Goal: Transaction & Acquisition: Purchase product/service

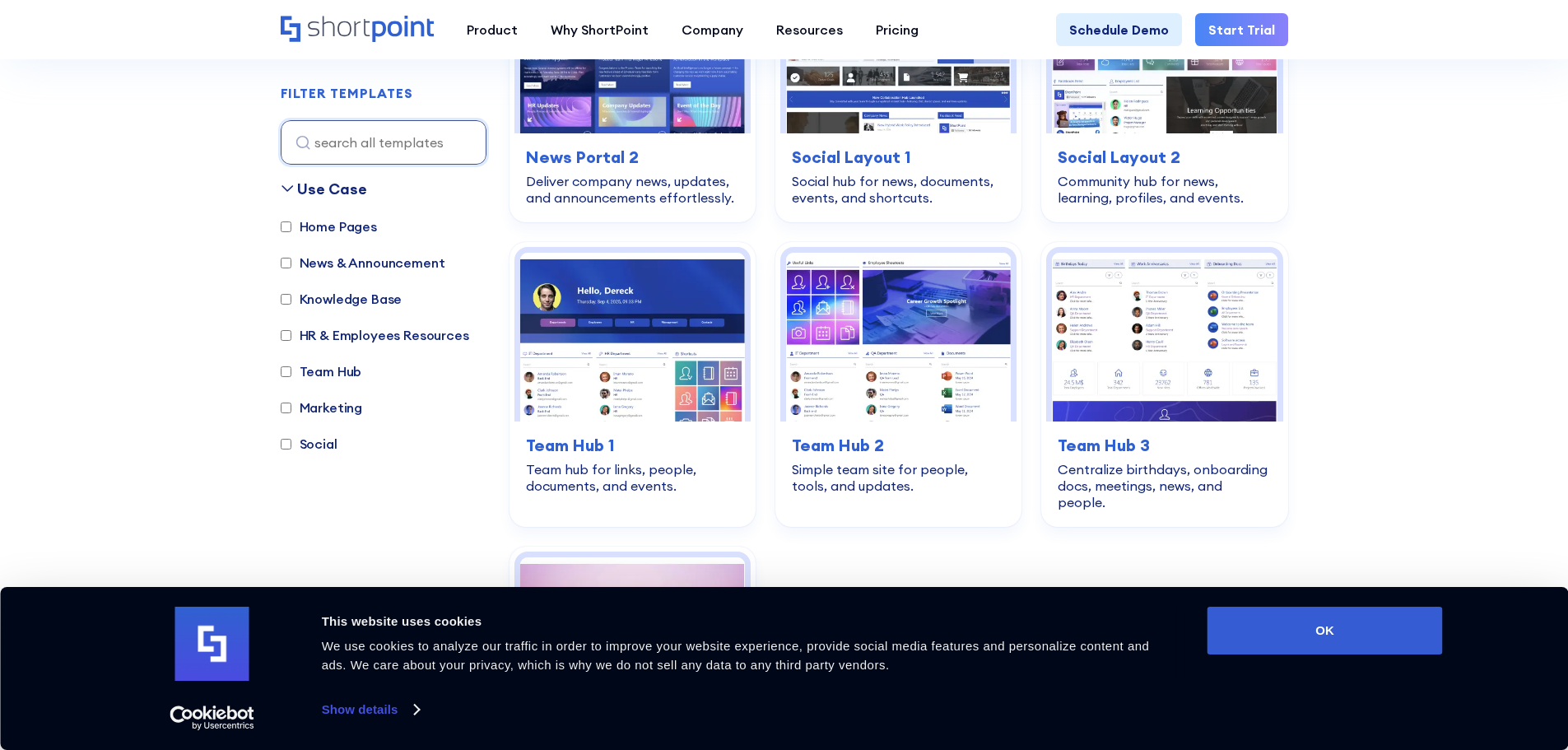
scroll to position [2388, 0]
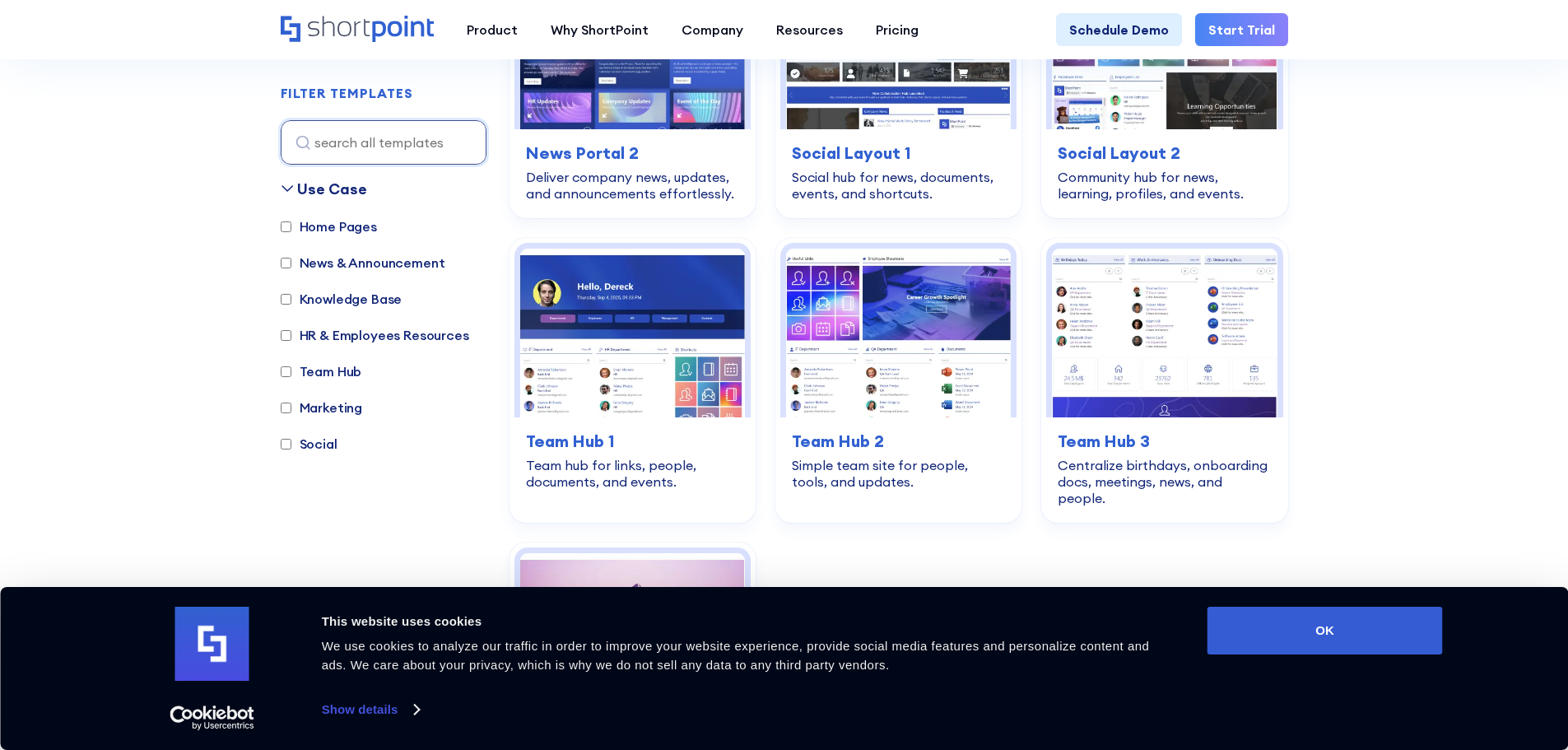
click at [340, 367] on label "Team Hub" at bounding box center [321, 371] width 81 height 20
click at [292, 367] on input "Team Hub" at bounding box center [286, 371] width 11 height 11
checkbox input "true"
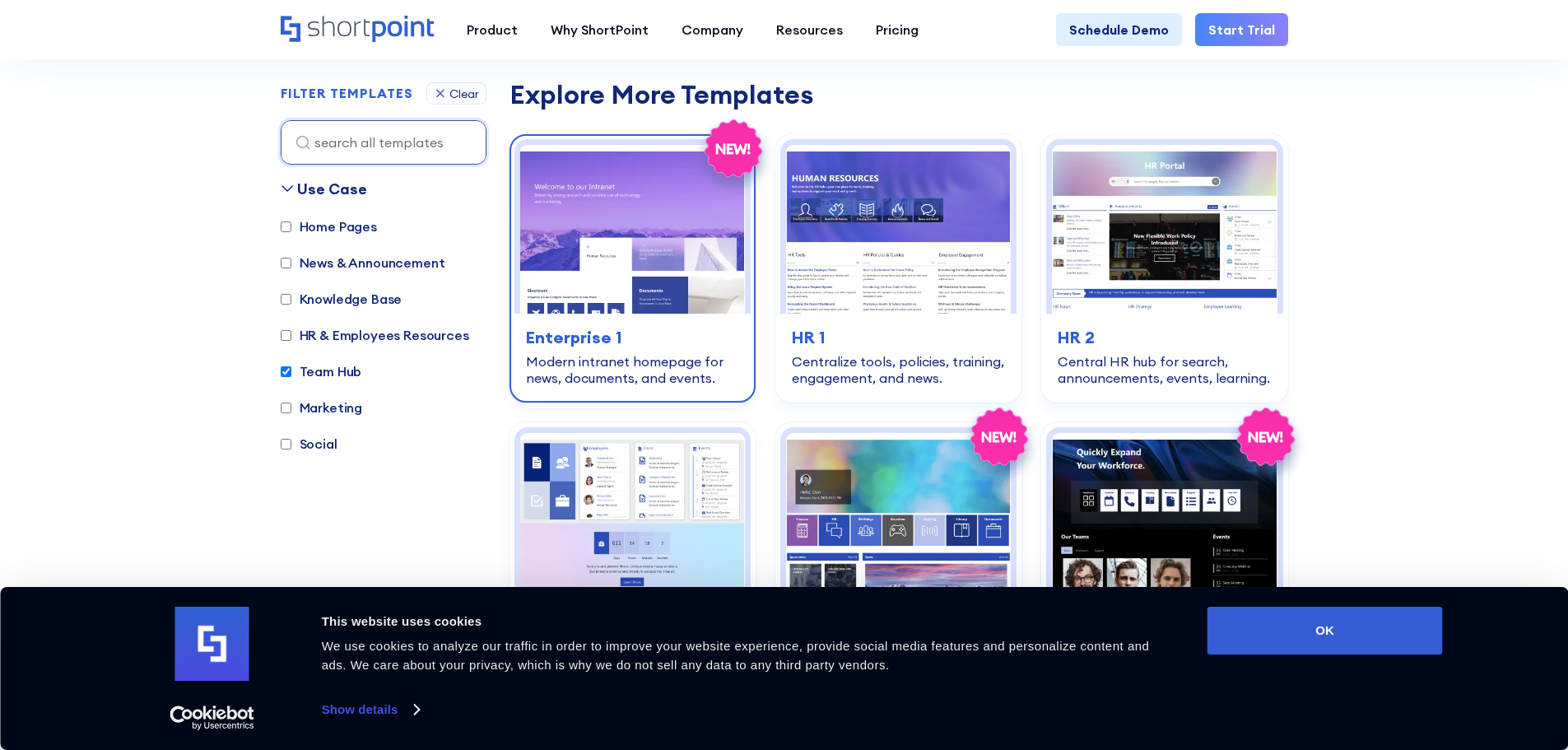
scroll to position [821, 0]
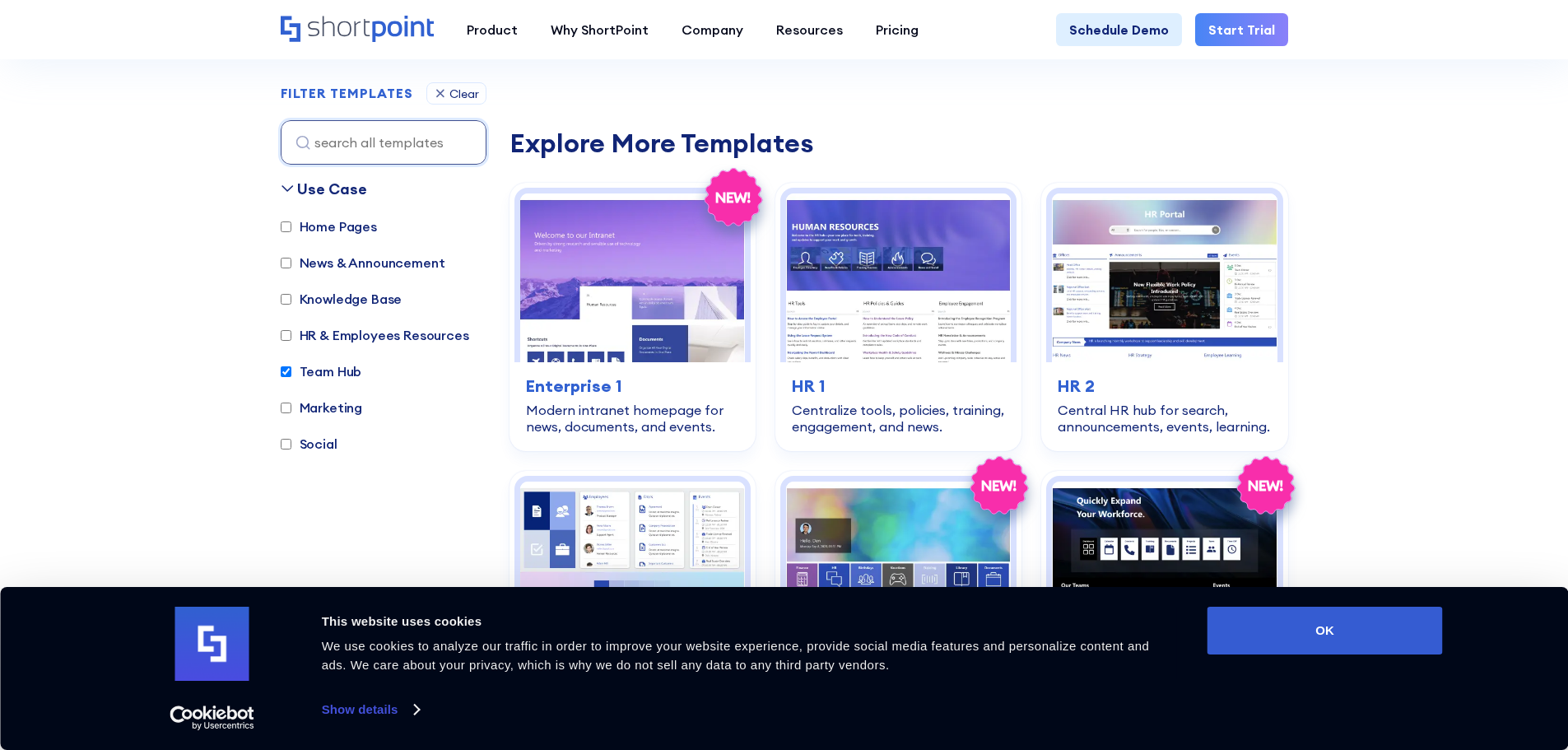
click at [369, 341] on label "HR & Employees Resources" at bounding box center [375, 335] width 189 height 20
click at [292, 341] on input "HR & Employees Resources" at bounding box center [286, 335] width 11 height 11
checkbox input "true"
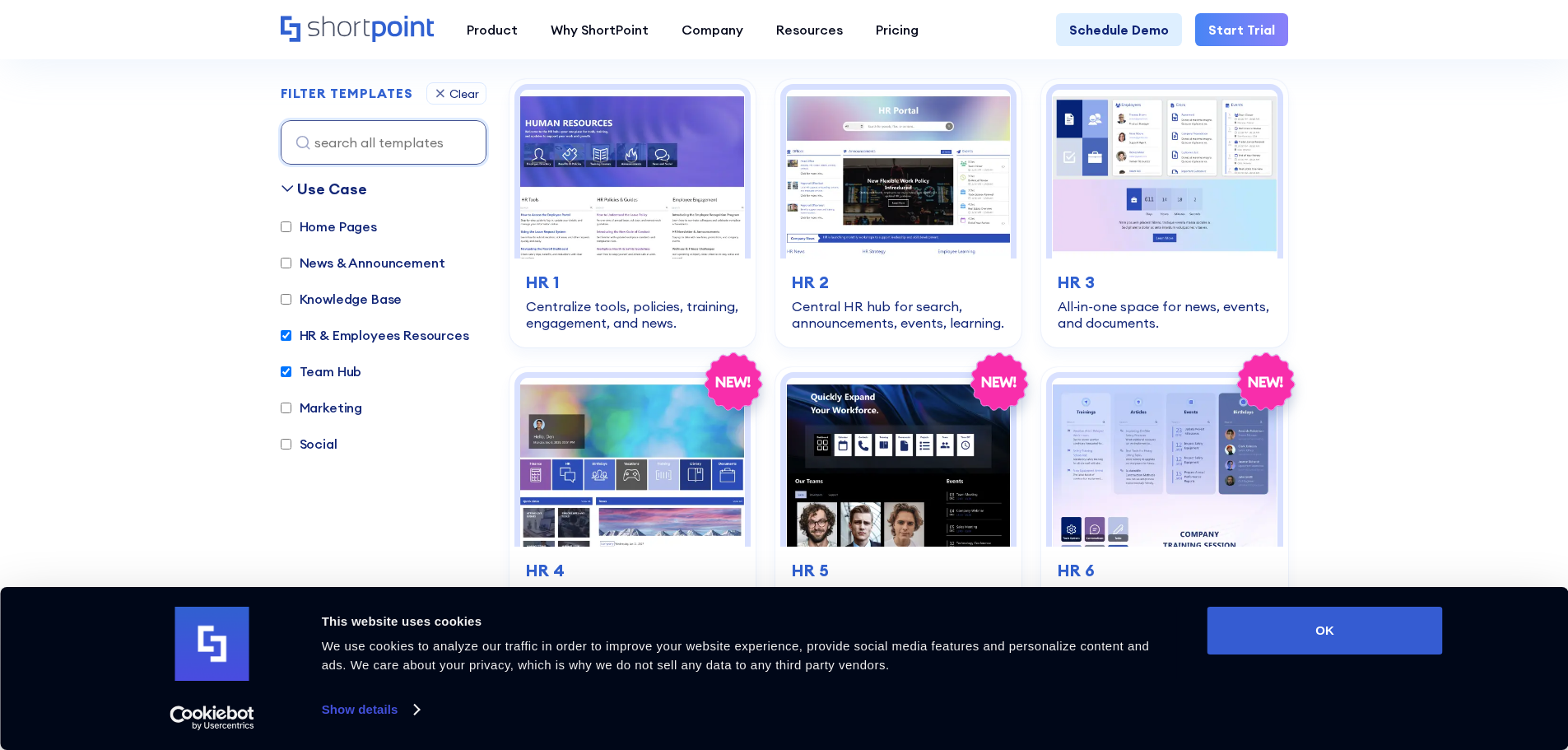
scroll to position [491, 0]
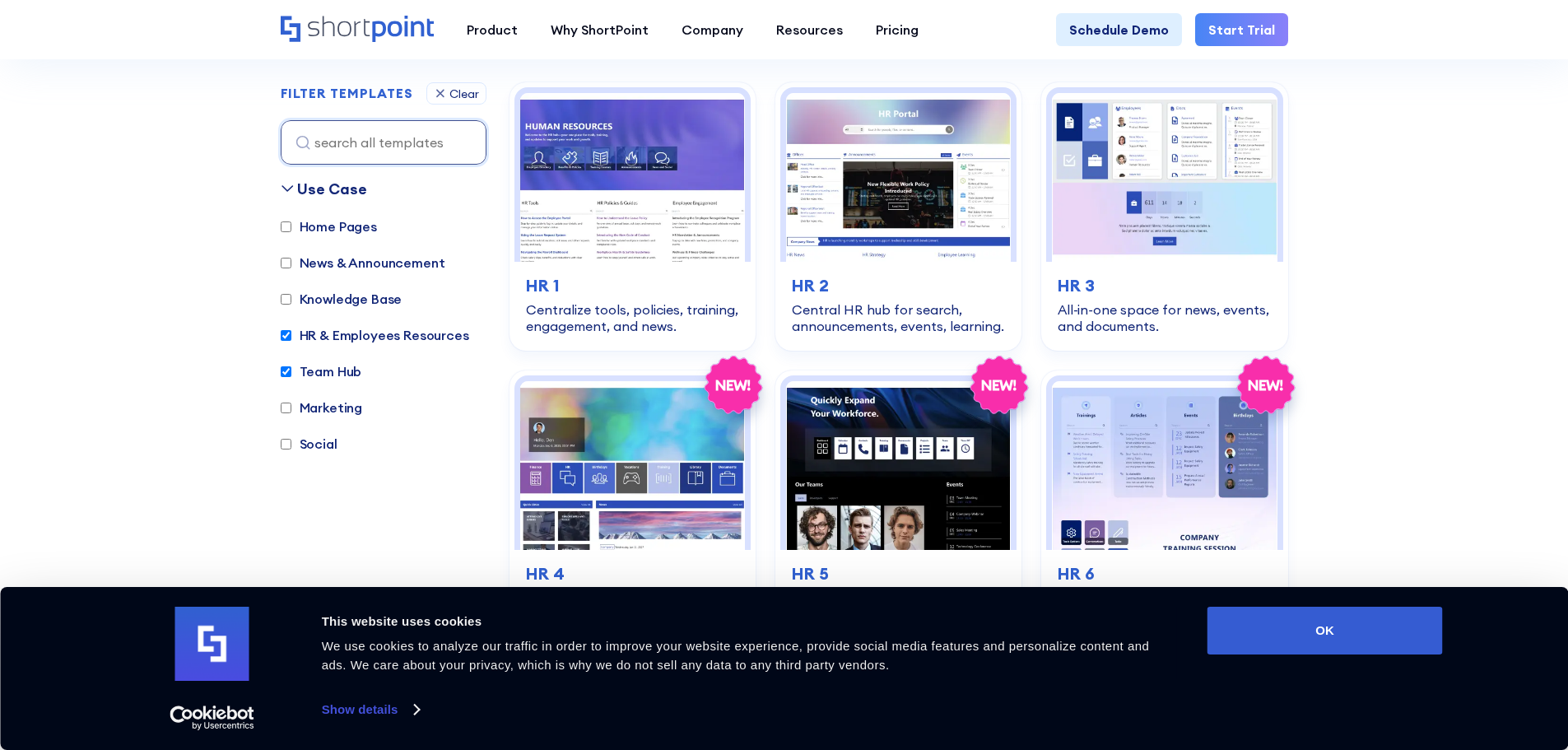
click at [344, 367] on label "Team Hub" at bounding box center [321, 371] width 81 height 20
click at [292, 367] on input "Team Hub" at bounding box center [286, 371] width 11 height 11
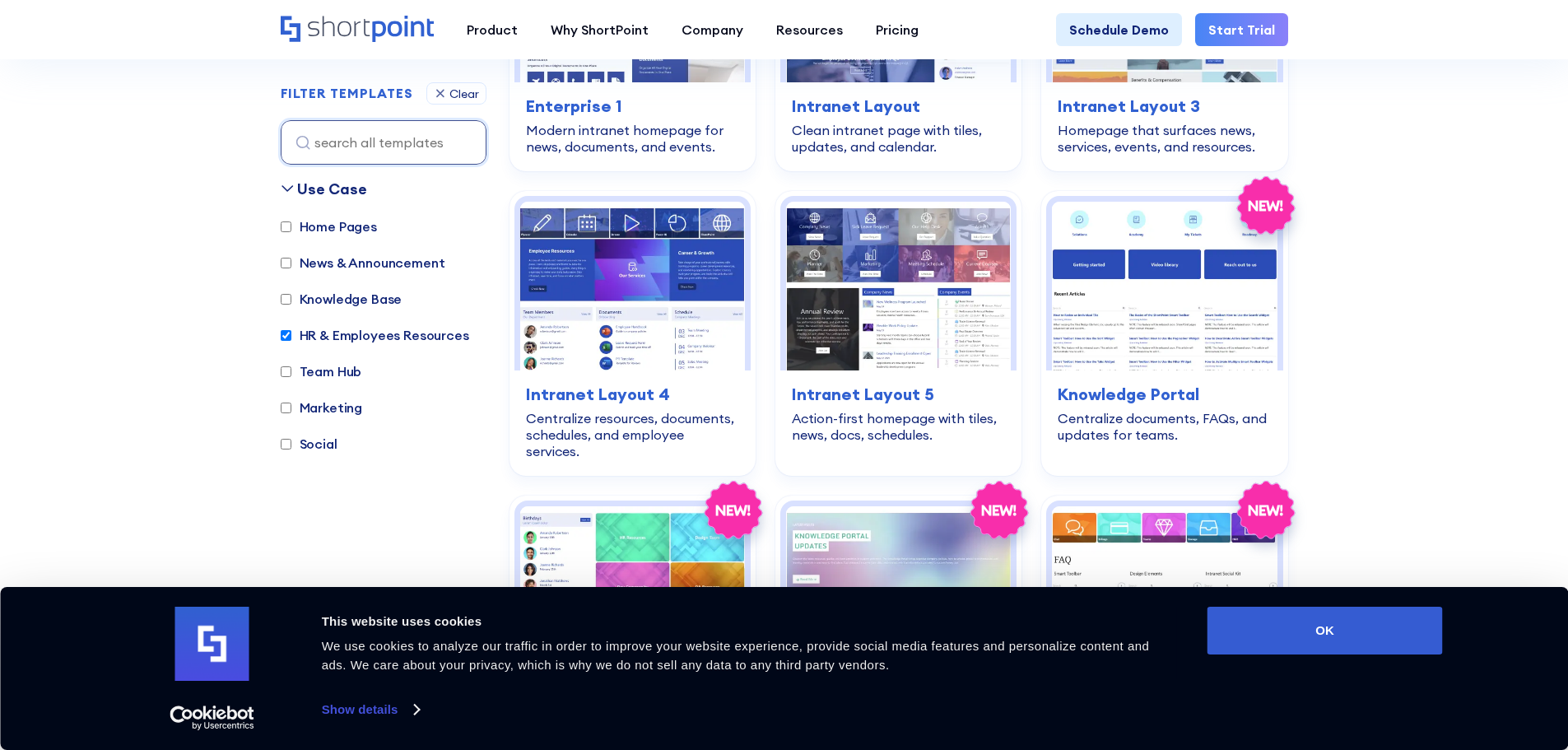
scroll to position [1644, 0]
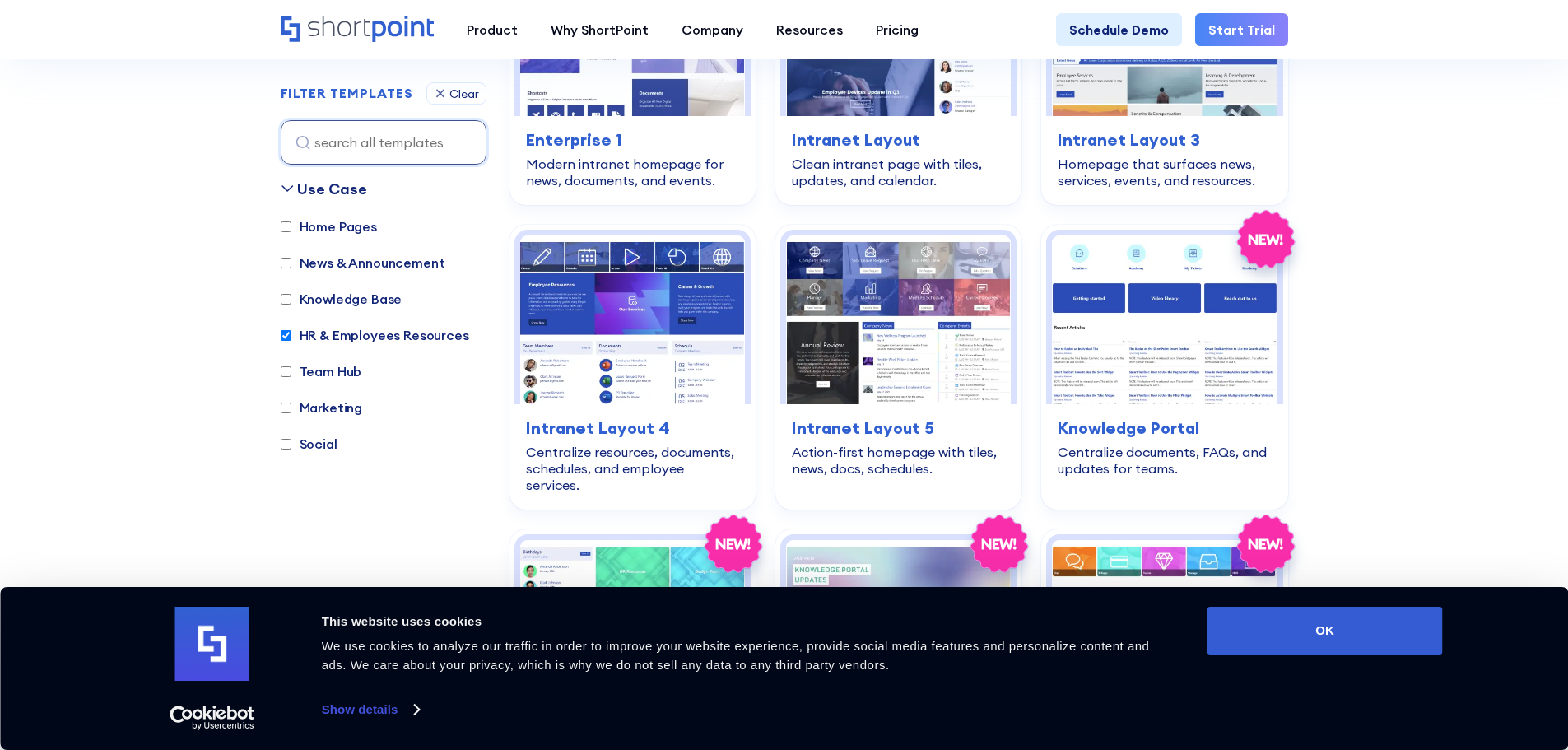
click at [287, 376] on label "Team Hub" at bounding box center [321, 371] width 81 height 20
click at [287, 376] on input "Team Hub" at bounding box center [286, 371] width 11 height 11
checkbox input "true"
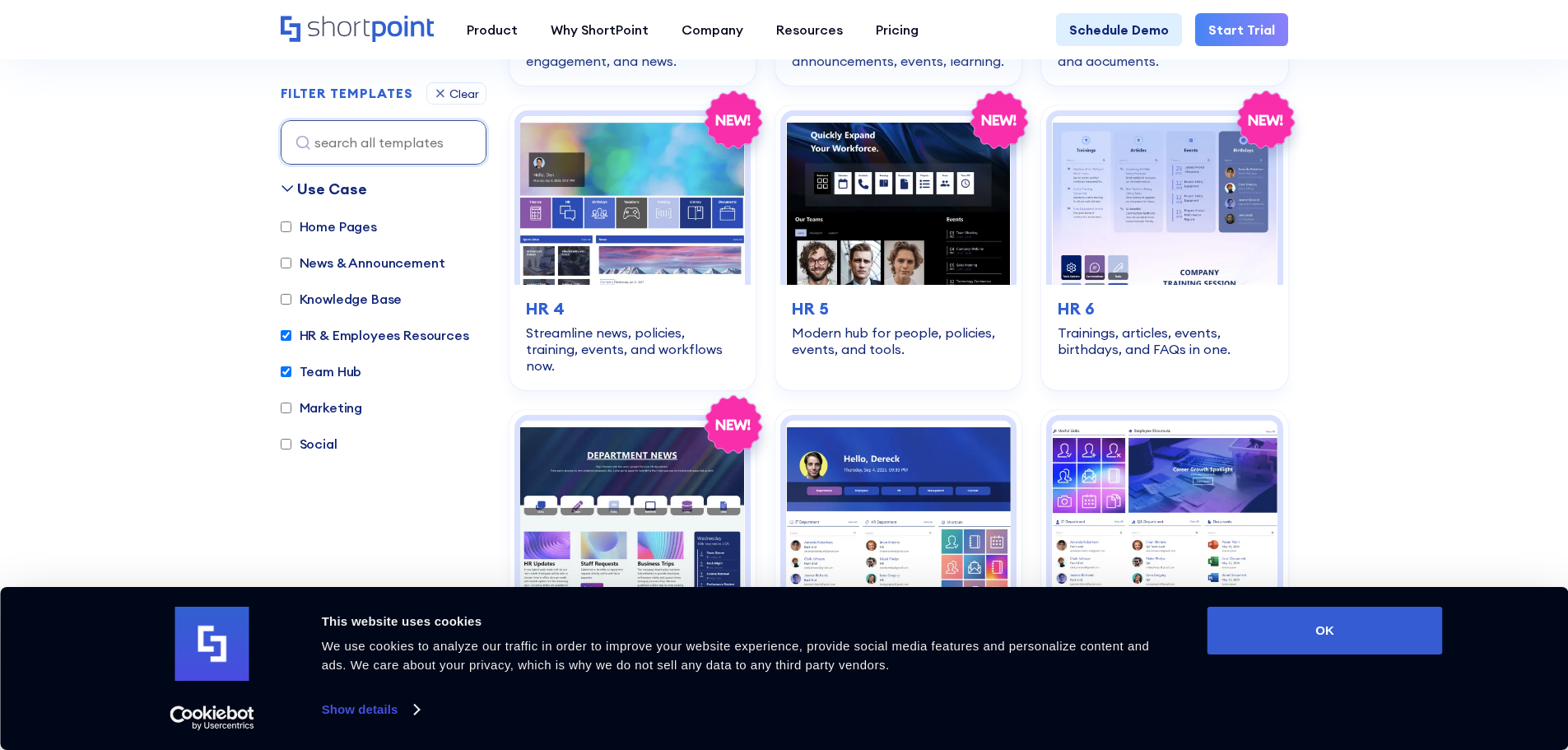
scroll to position [491, 0]
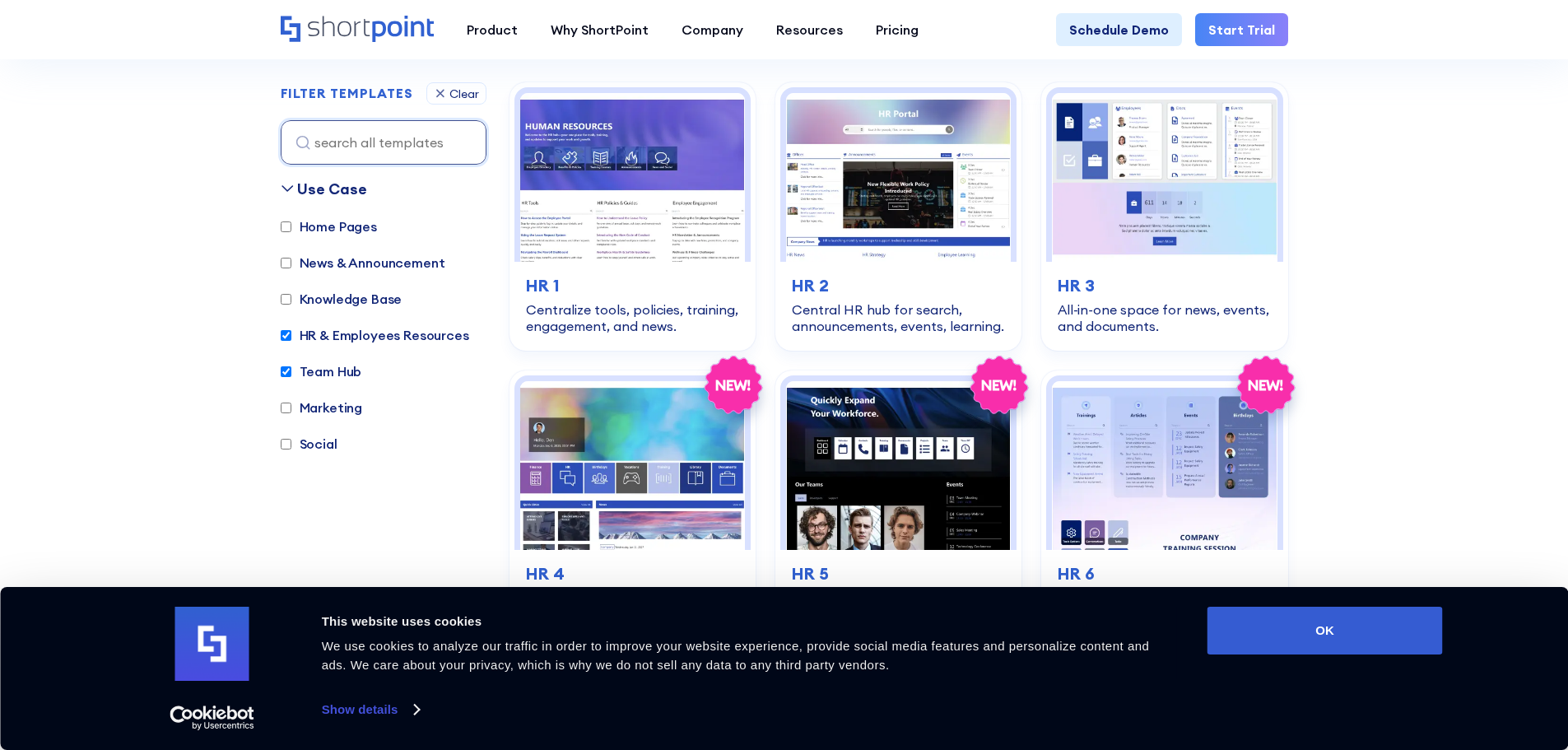
click at [302, 302] on label "Knowledge Base" at bounding box center [341, 299] width 122 height 20
click at [292, 302] on input "Knowledge Base" at bounding box center [286, 299] width 11 height 11
checkbox input "true"
click at [299, 214] on div "Use Case Home Pages News & Announcement Knowledge Base HR & Employees Resources…" at bounding box center [384, 324] width 205 height 293
click at [298, 222] on label "Home Pages" at bounding box center [329, 226] width 96 height 20
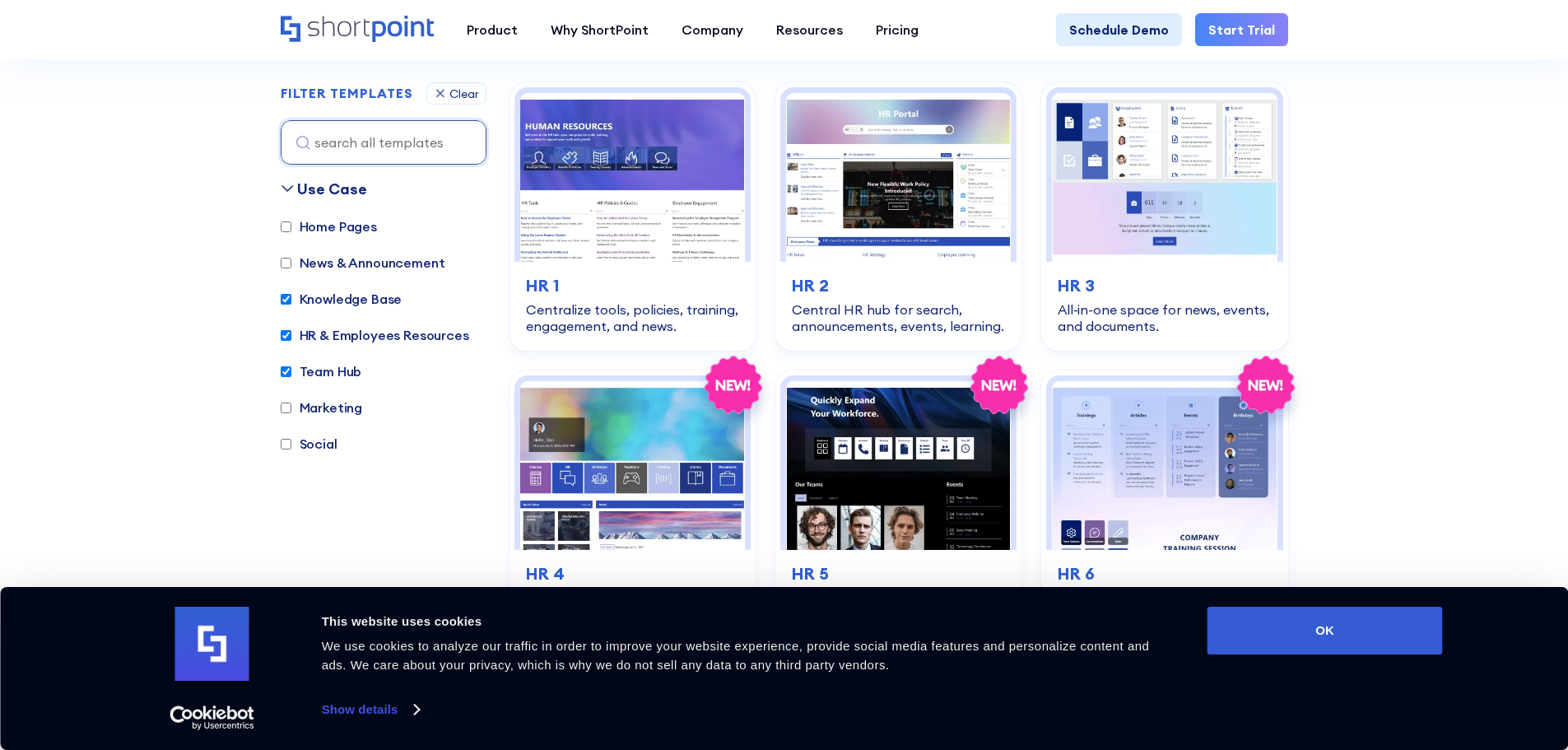
click at [292, 222] on input "Home Pages" at bounding box center [286, 226] width 11 height 11
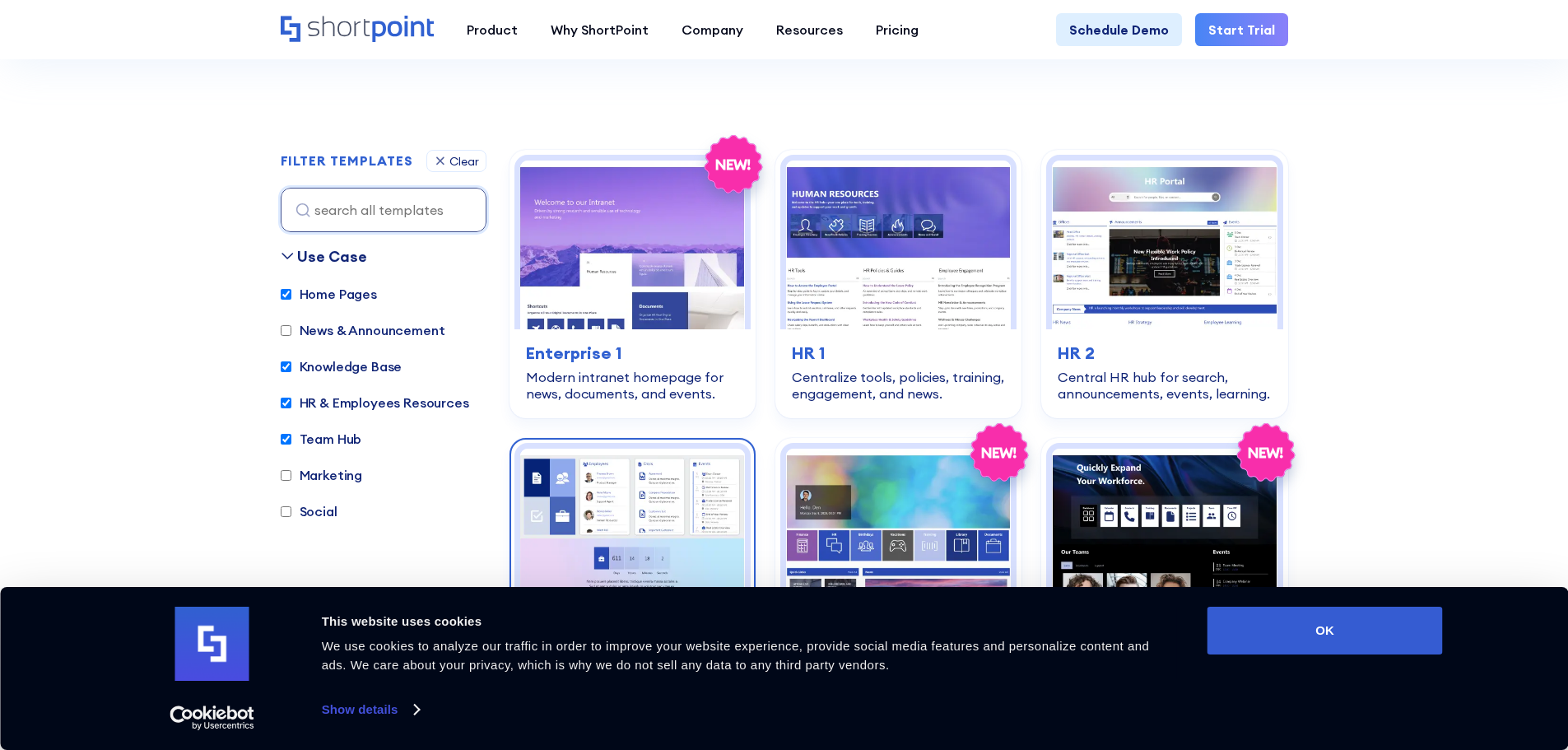
scroll to position [659, 0]
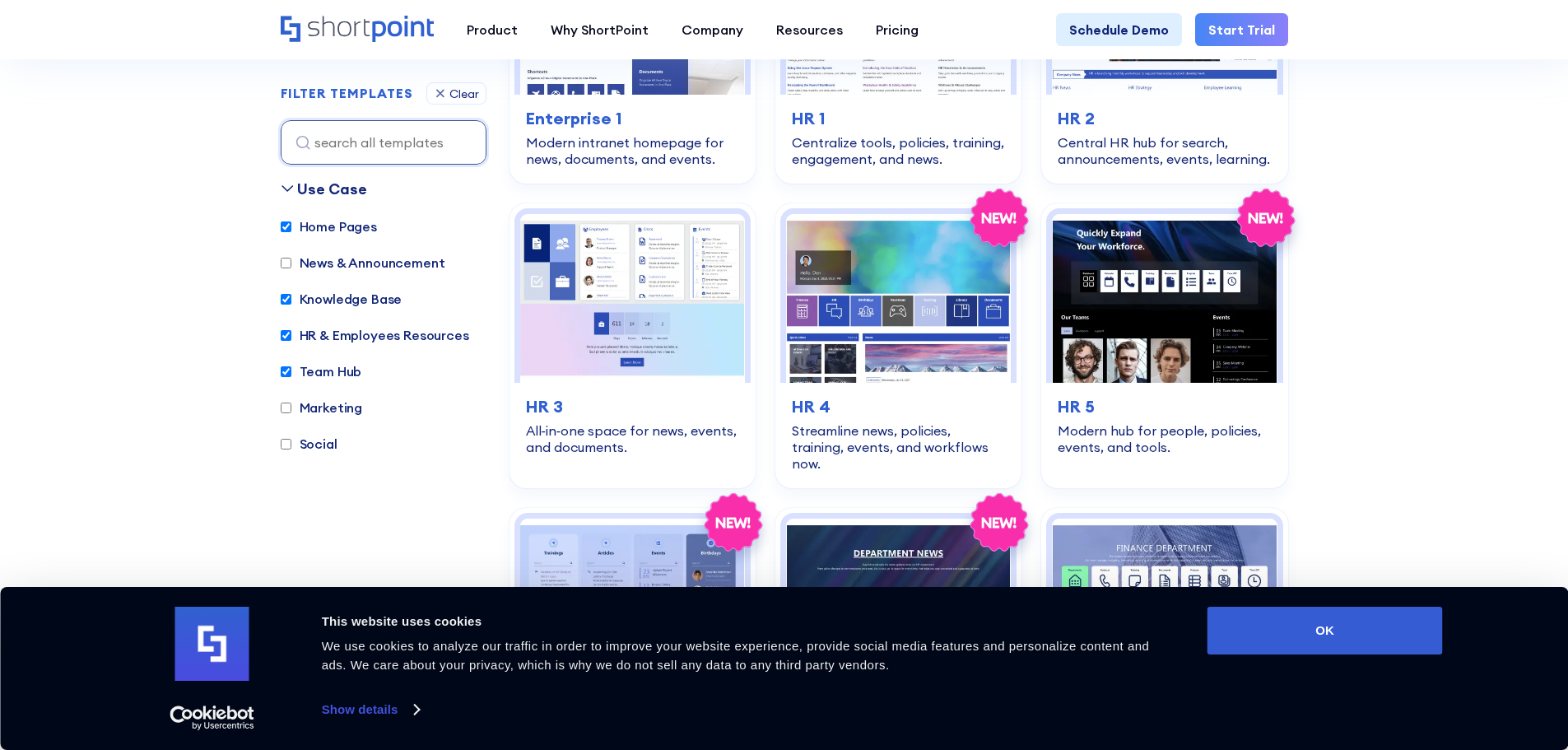
click at [322, 228] on label "Home Pages" at bounding box center [329, 226] width 96 height 20
click at [292, 228] on input "Home Pages" at bounding box center [286, 226] width 11 height 11
checkbox input "false"
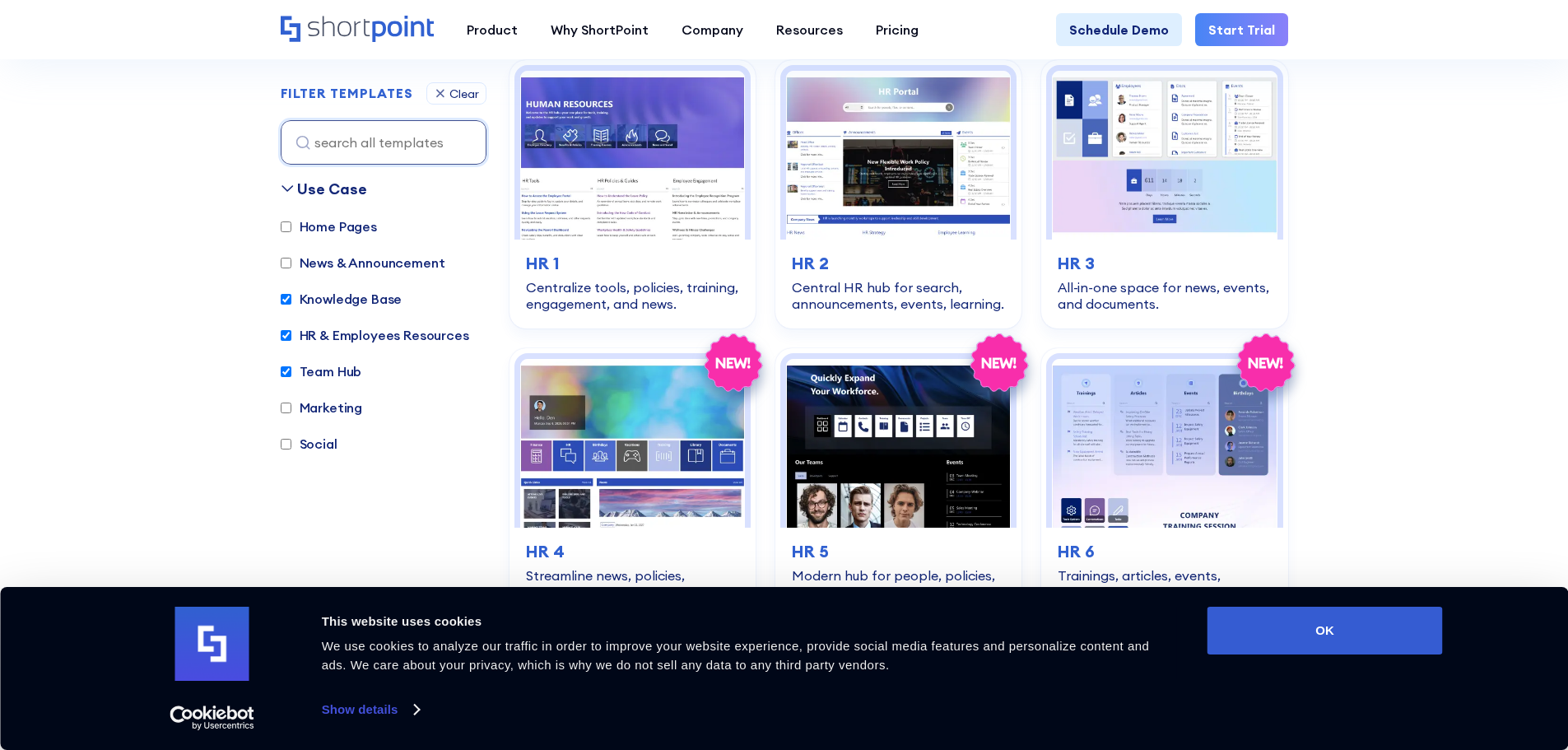
scroll to position [491, 0]
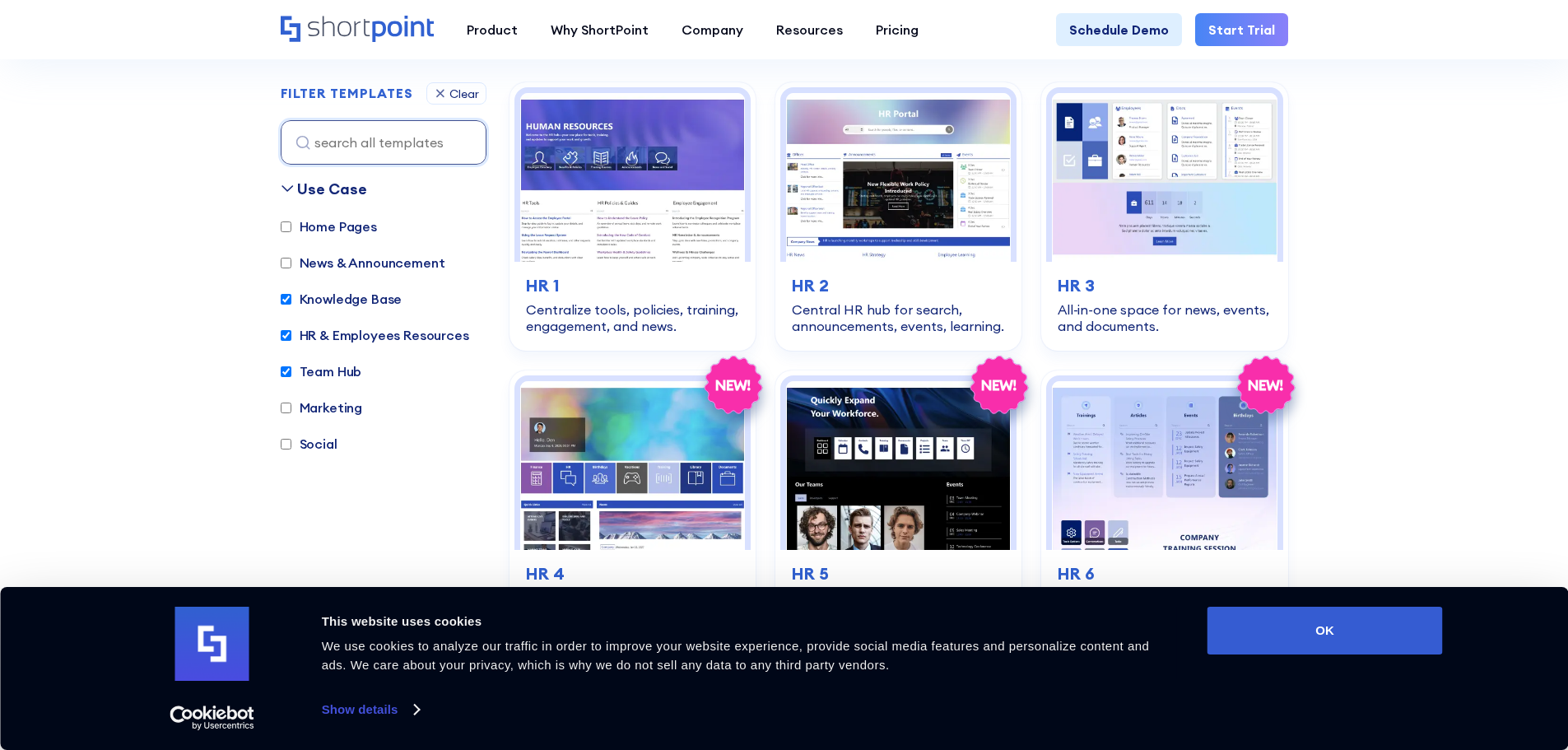
click at [345, 299] on label "Knowledge Base" at bounding box center [341, 299] width 122 height 20
click at [292, 299] on input "Knowledge Base" at bounding box center [286, 299] width 11 height 11
click at [345, 300] on label "Knowledge Base" at bounding box center [341, 299] width 122 height 20
click at [292, 300] on input "Knowledge Base" at bounding box center [286, 299] width 11 height 11
checkbox input "true"
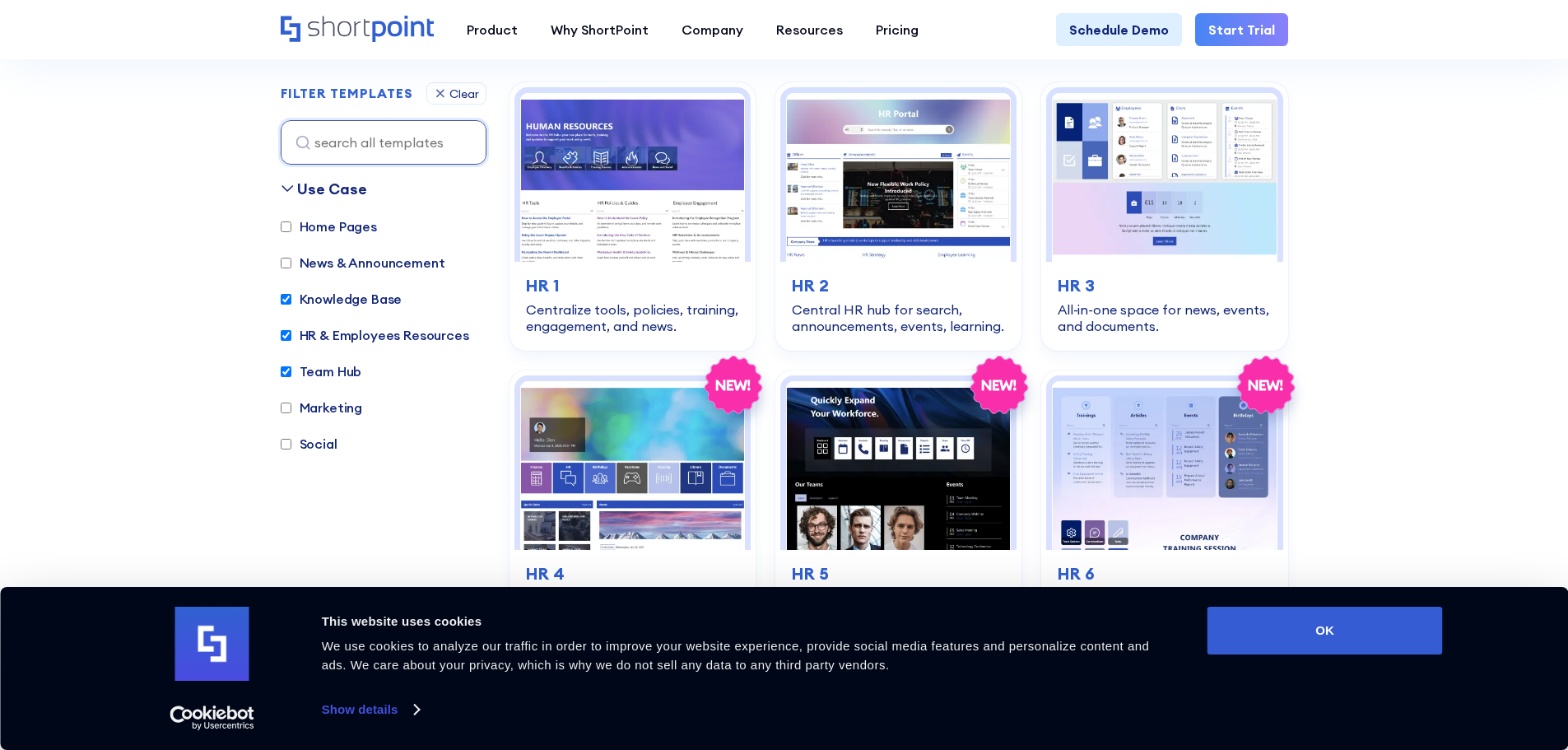
click at [347, 341] on label "HR & Employees Resources" at bounding box center [375, 335] width 189 height 20
click at [292, 341] on input "HR & Employees Resources" at bounding box center [286, 335] width 11 height 11
checkbox input "false"
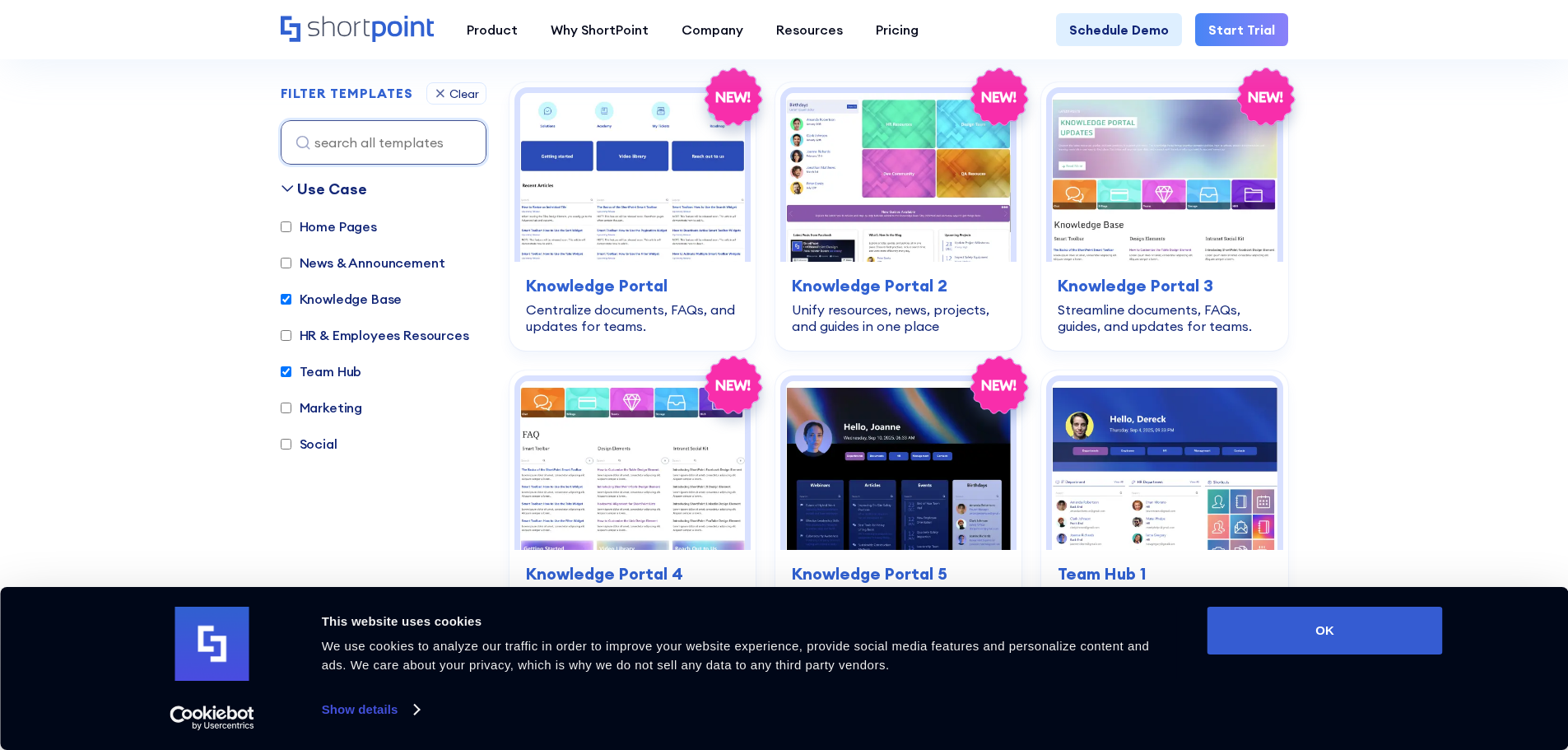
click at [336, 366] on label "Team Hub" at bounding box center [321, 371] width 81 height 20
click at [292, 366] on input "Team Hub" at bounding box center [286, 371] width 11 height 11
checkbox input "false"
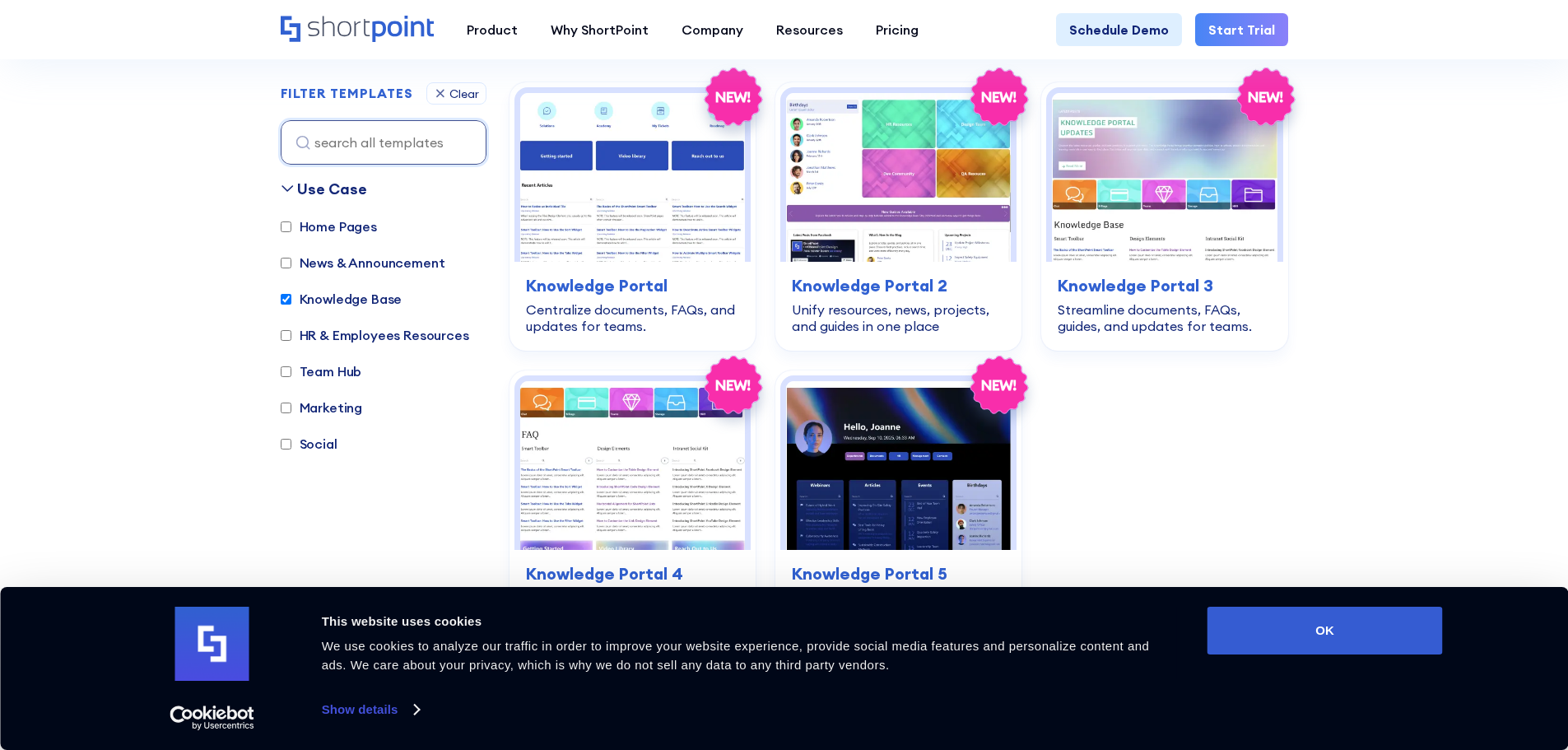
click at [344, 299] on label "Knowledge Base" at bounding box center [341, 299] width 122 height 20
click at [292, 299] on input "Knowledge Base" at bounding box center [286, 299] width 11 height 11
checkbox input "false"
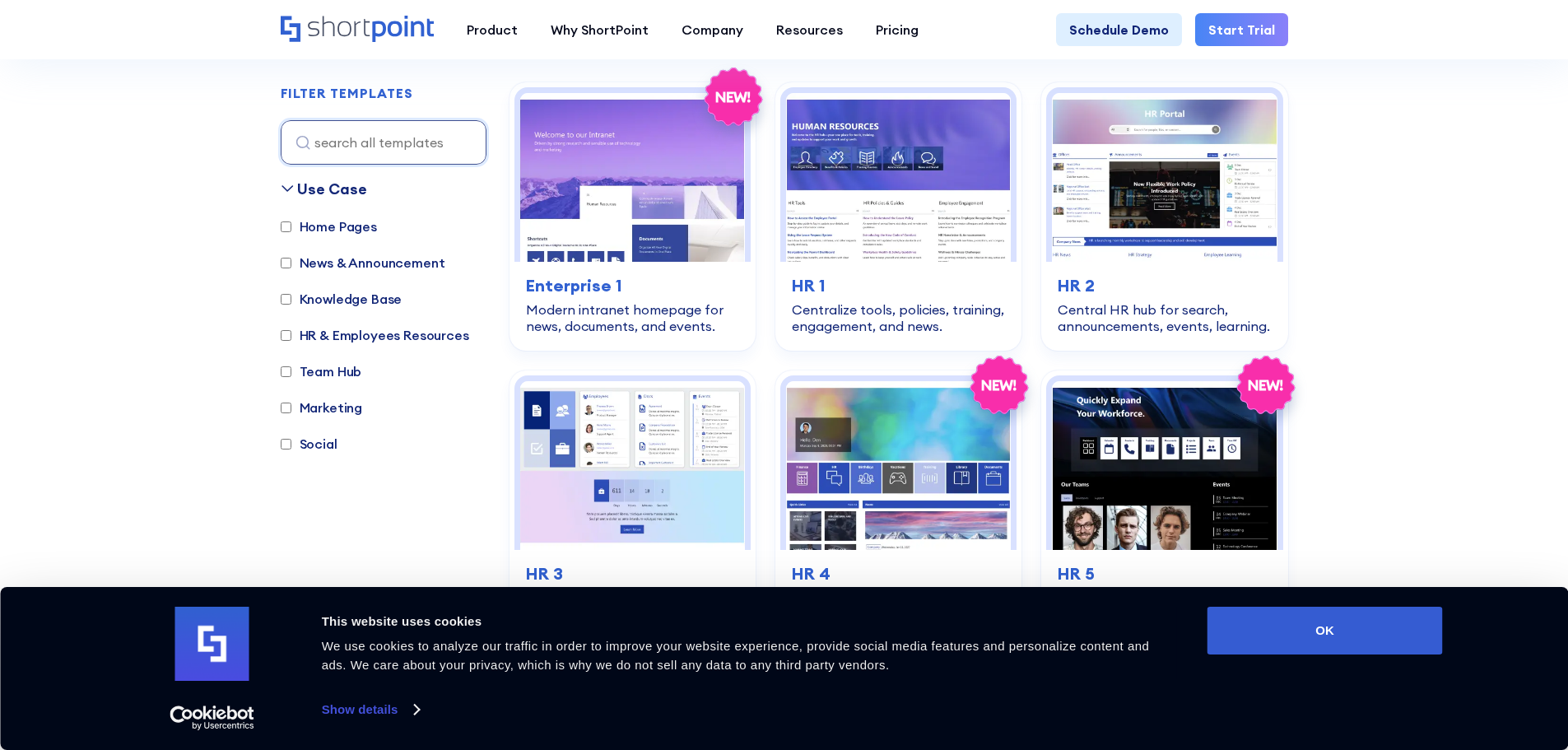
click at [345, 331] on label "HR & Employees Resources" at bounding box center [375, 335] width 189 height 20
click at [292, 331] on input "HR & Employees Resources" at bounding box center [286, 335] width 11 height 11
checkbox input "true"
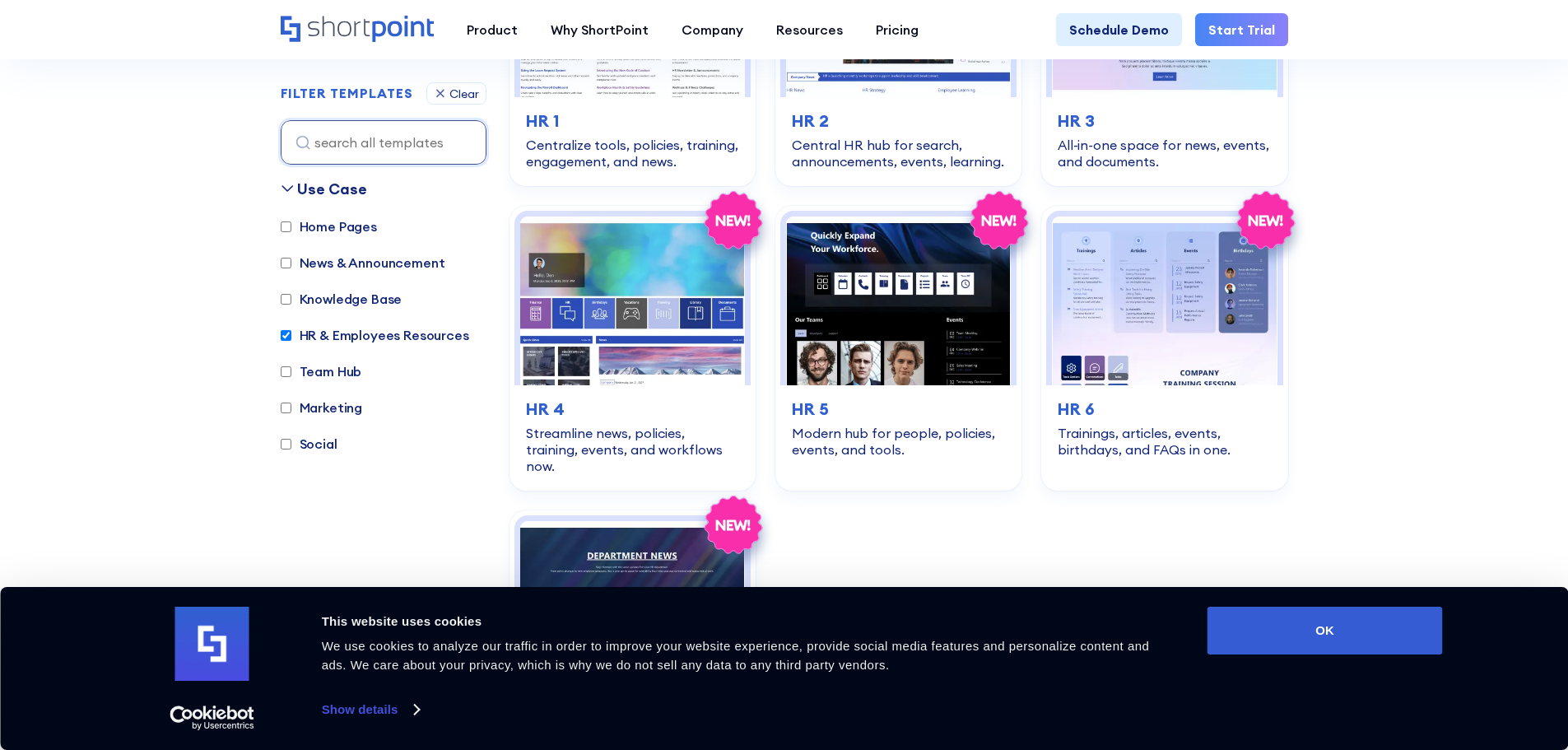
click at [344, 376] on label "Team Hub" at bounding box center [321, 371] width 81 height 20
click at [292, 376] on input "Team Hub" at bounding box center [286, 371] width 11 height 11
checkbox input "true"
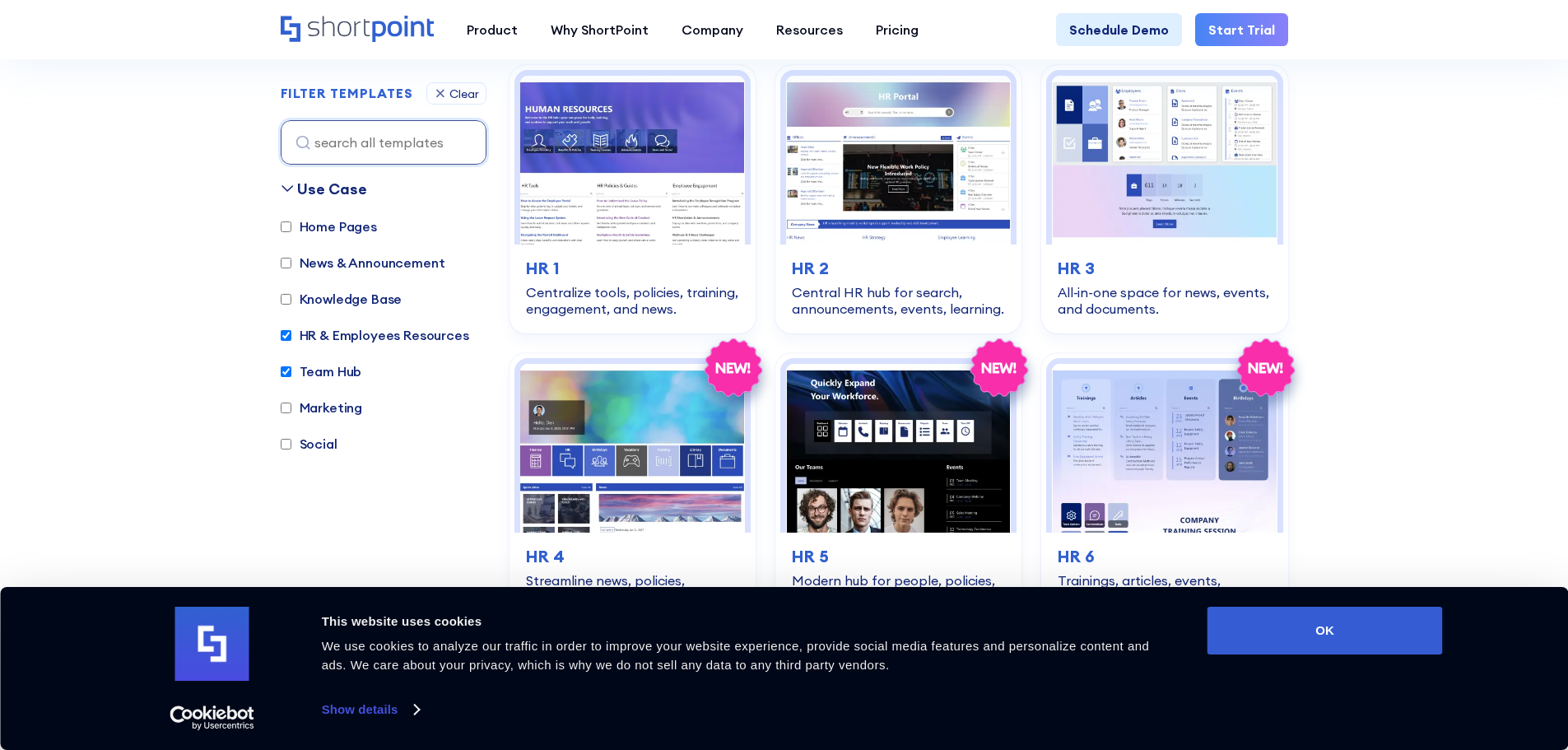
click at [358, 331] on label "HR & Employees Resources" at bounding box center [375, 335] width 189 height 20
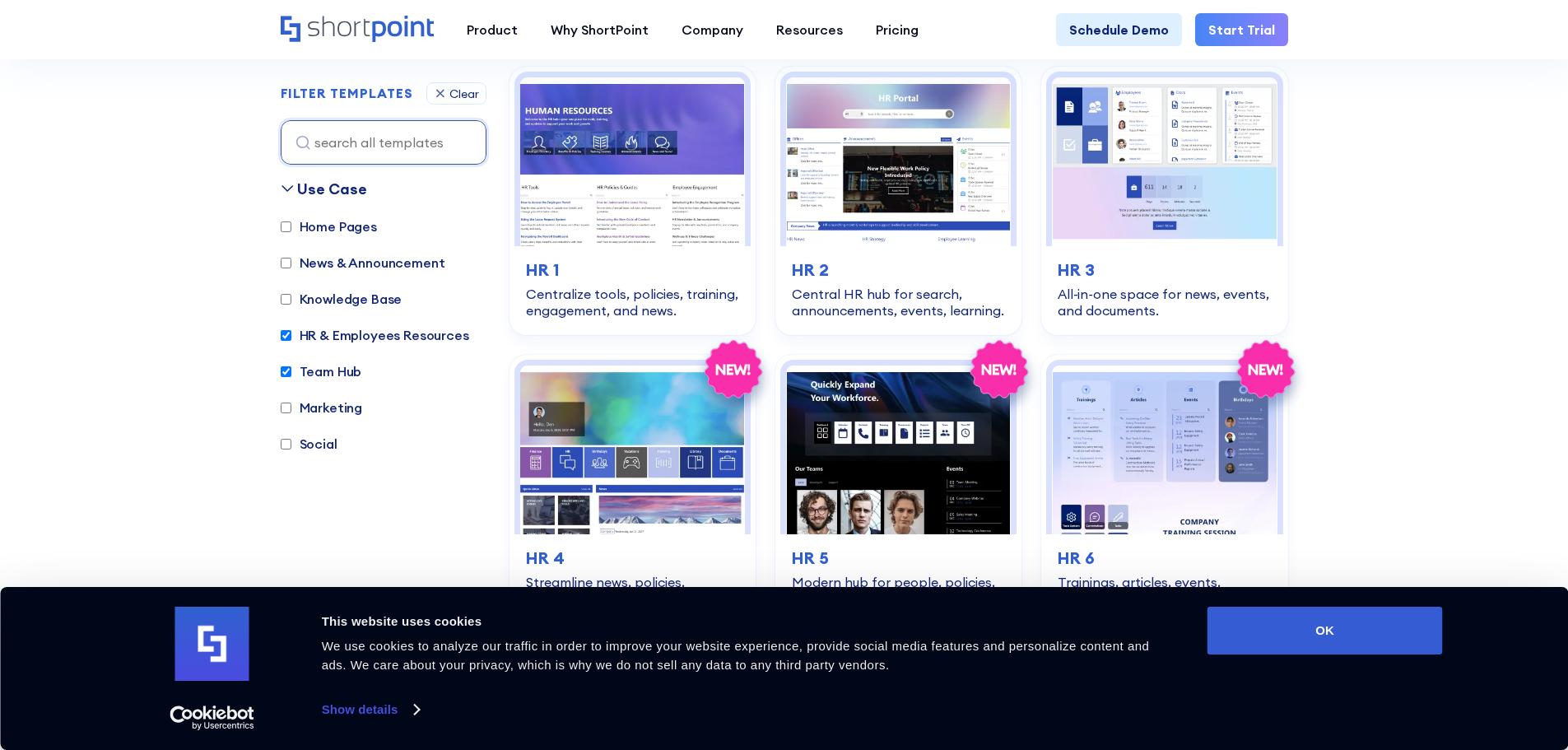
click at [292, 331] on input "HR & Employees Resources" at bounding box center [286, 335] width 11 height 11
checkbox input "false"
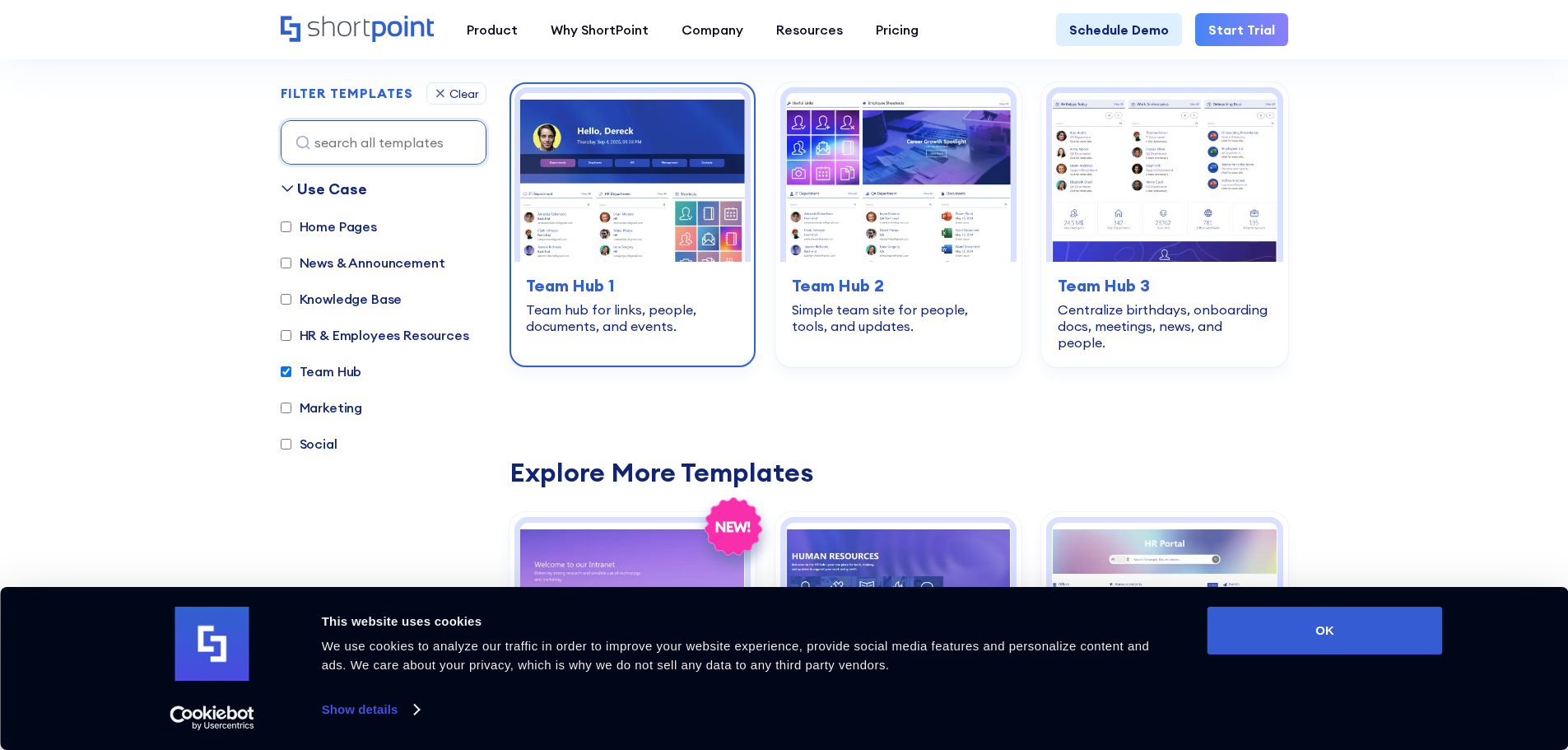
click at [647, 285] on h3 "Team Hub 1" at bounding box center [632, 286] width 213 height 25
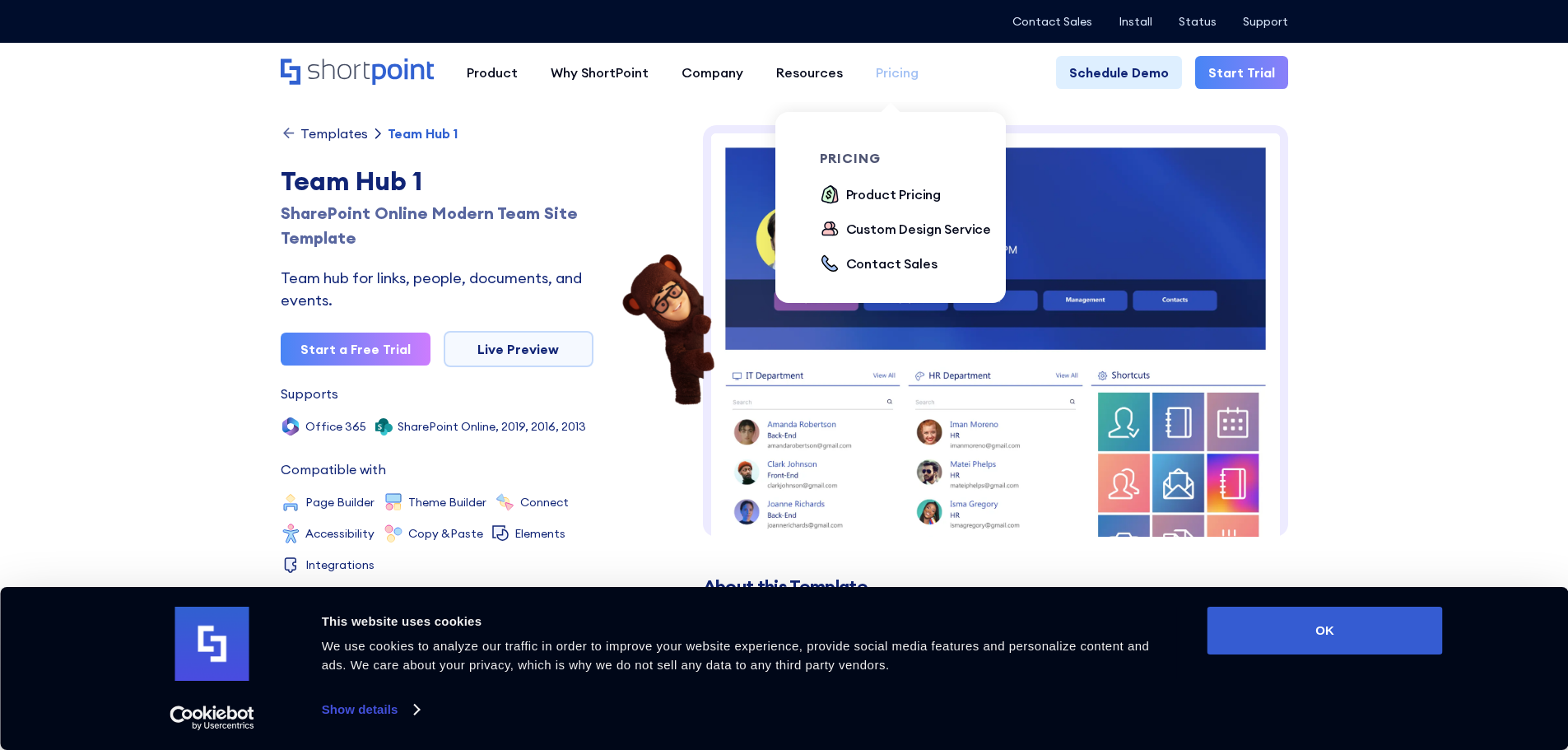
click at [876, 71] on div "Pricing" at bounding box center [897, 73] width 43 height 20
click at [874, 206] on ul "Product Pricing Custom Design Service Contact Sales" at bounding box center [912, 230] width 185 height 90
click at [882, 195] on div "Product Pricing" at bounding box center [893, 195] width 95 height 20
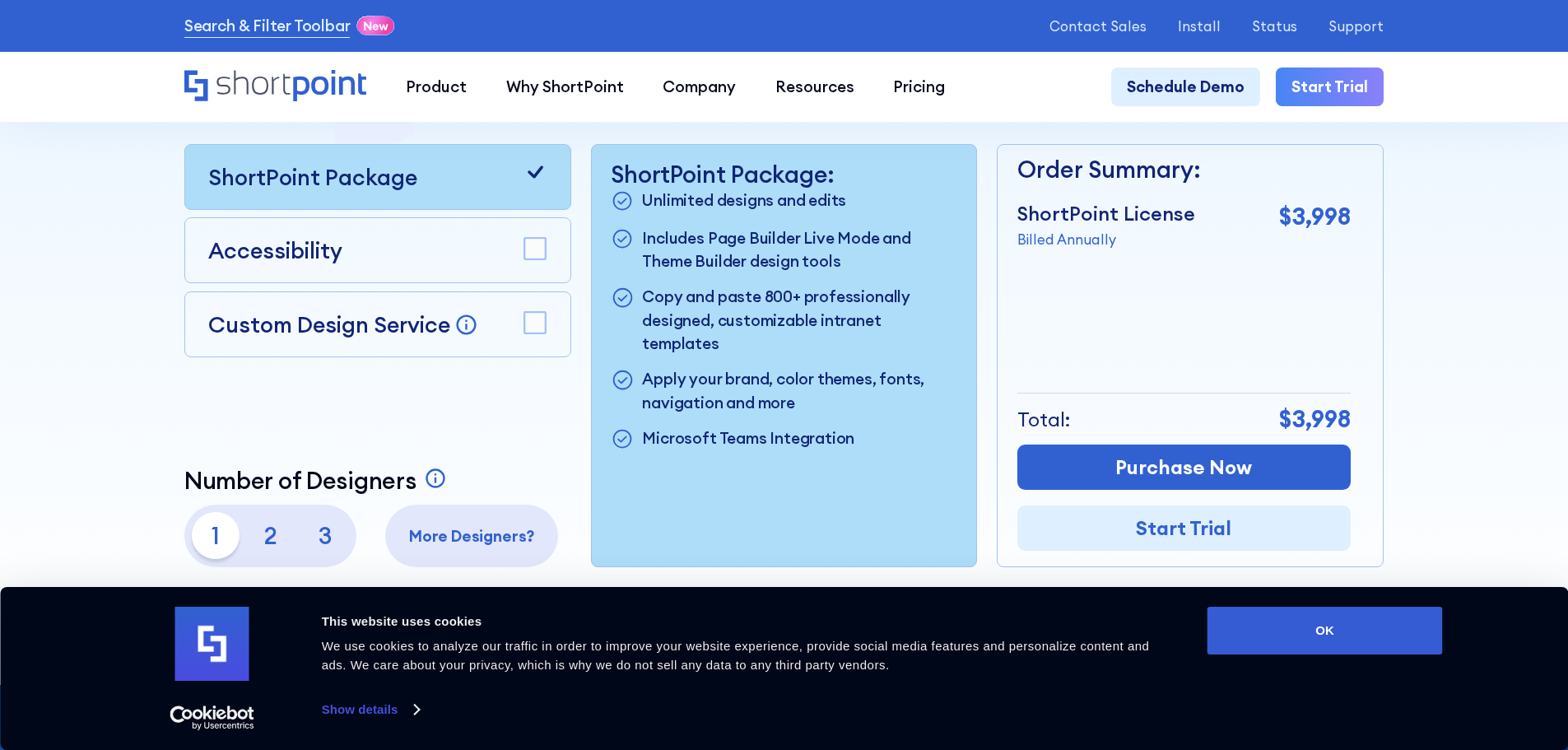
scroll to position [494, 0]
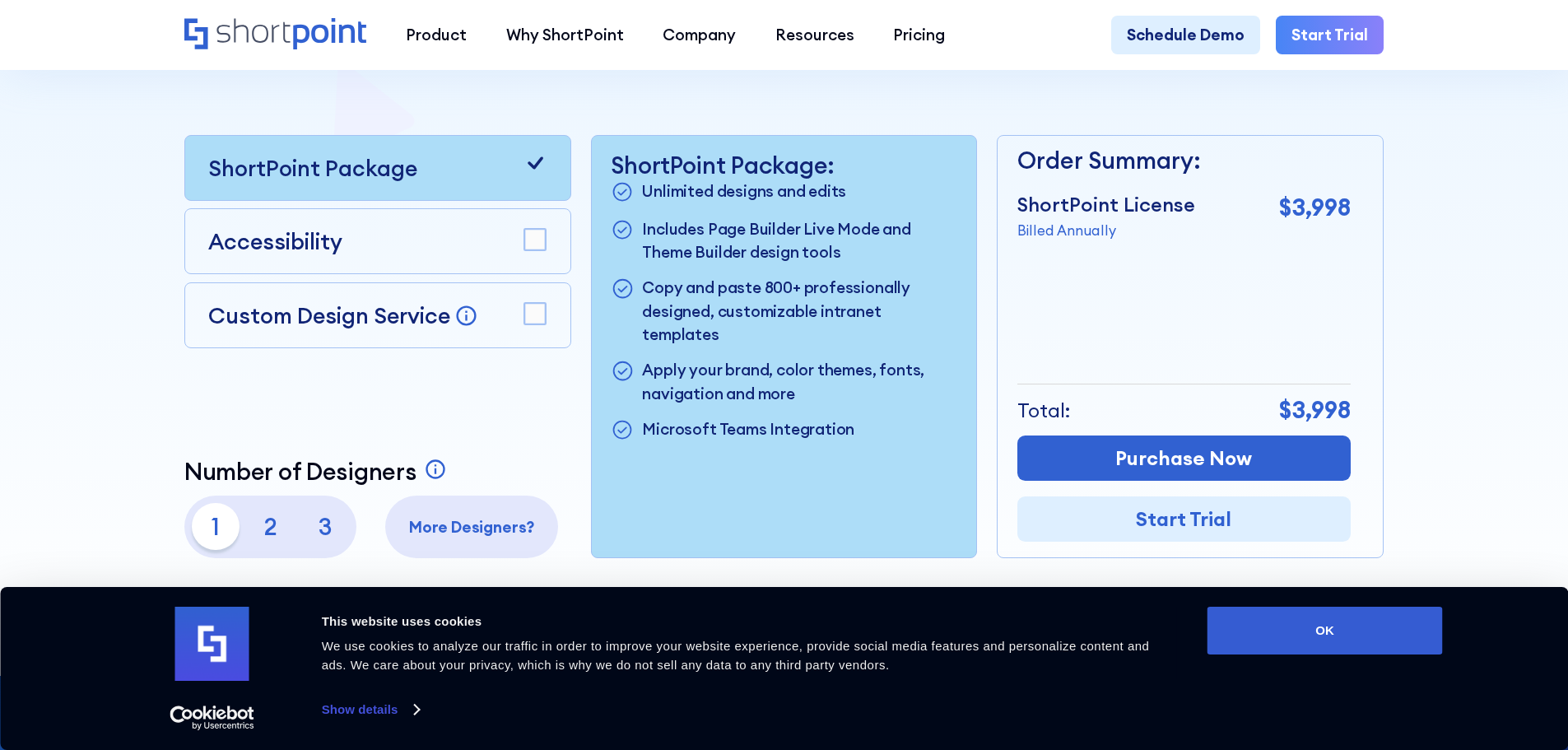
click at [287, 258] on p "Accessibility" at bounding box center [275, 241] width 134 height 33
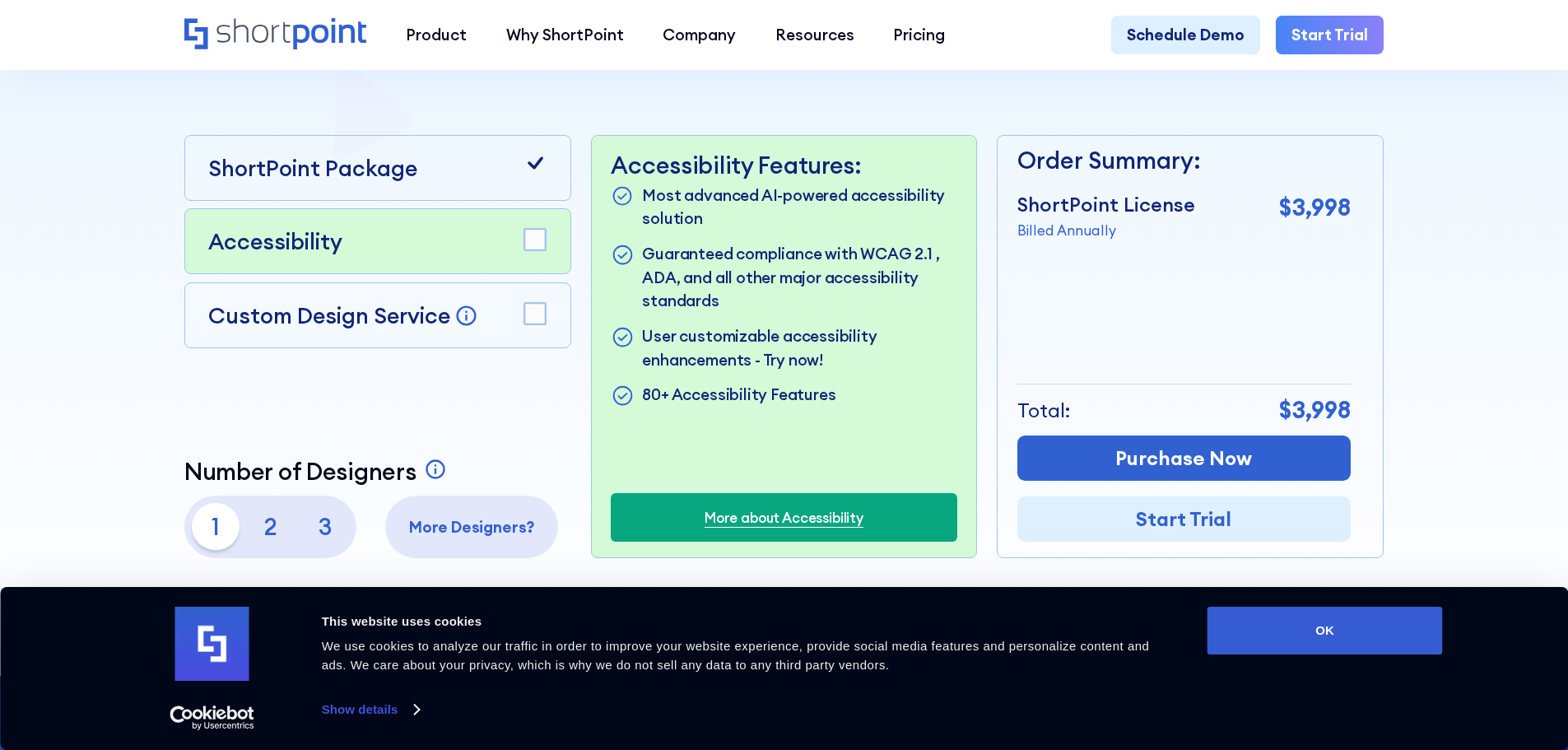
click at [287, 258] on p "Accessibility" at bounding box center [275, 241] width 134 height 33
click at [542, 240] on rect at bounding box center [535, 240] width 22 height 22
click at [533, 241] on rect at bounding box center [535, 240] width 22 height 22
click at [531, 248] on rect at bounding box center [535, 240] width 22 height 22
click at [529, 246] on icon at bounding box center [535, 240] width 16 height 12
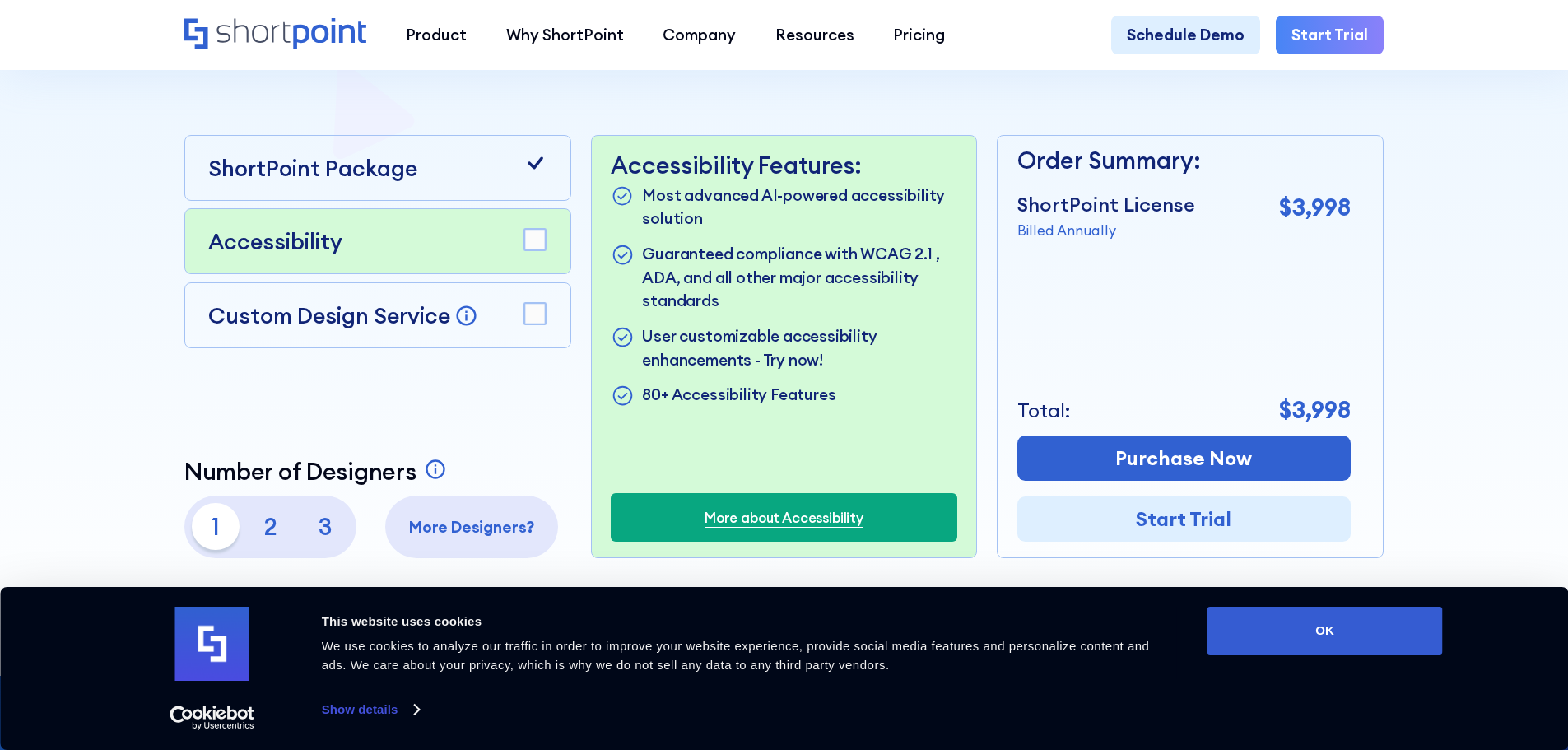
click at [533, 296] on div "Custom Design Service Bring your dream design to life with our Custom Design Se…" at bounding box center [378, 315] width 387 height 65
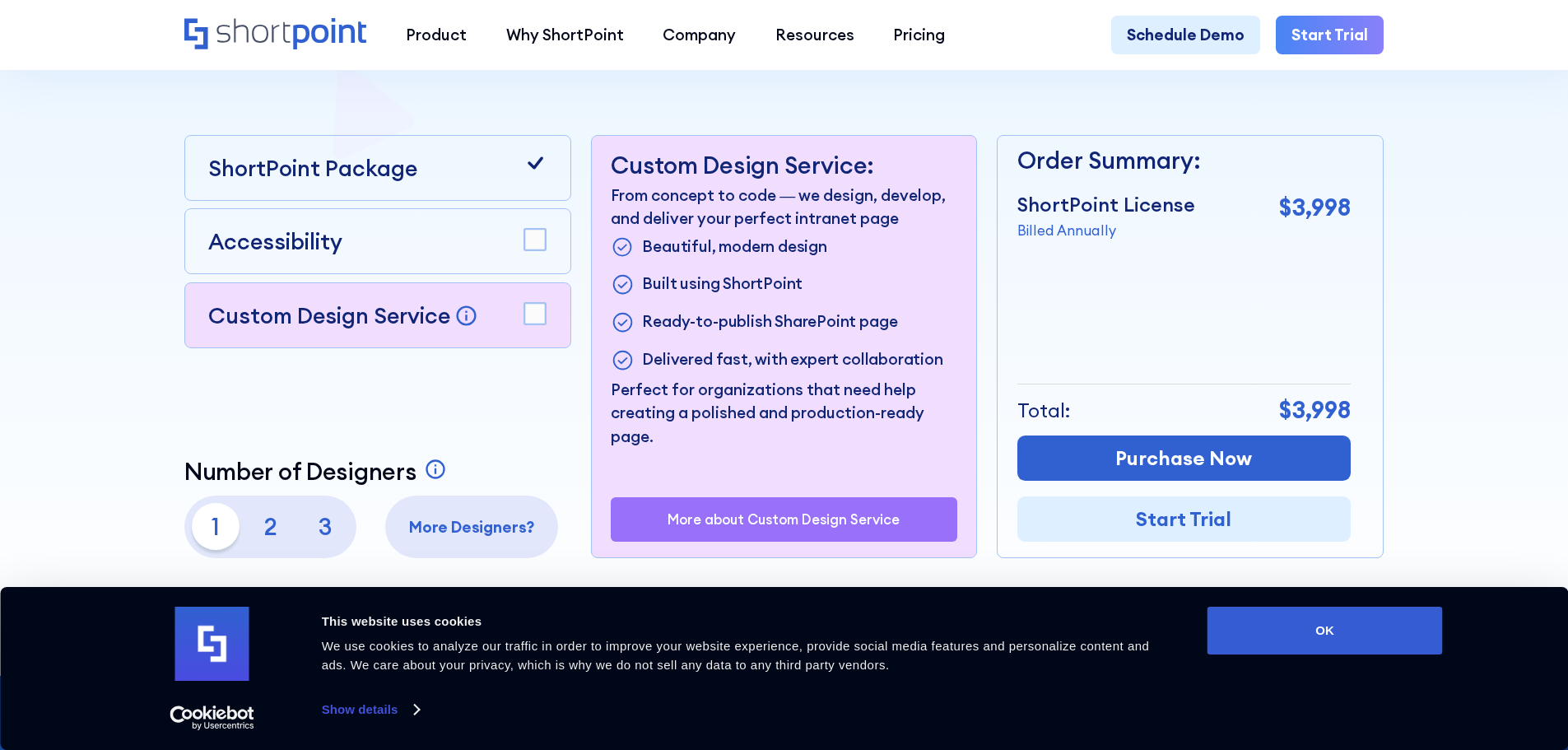
click at [535, 315] on rect at bounding box center [535, 314] width 22 height 22
